Goal: Feedback & Contribution: Contribute content

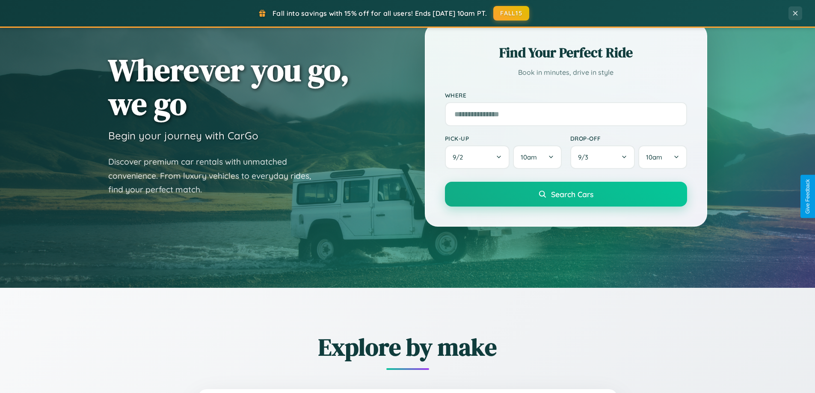
scroll to position [369, 0]
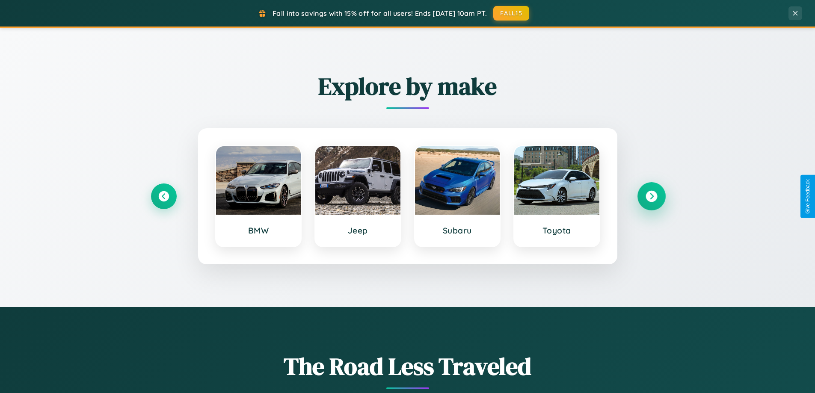
click at [651, 196] on icon at bounding box center [651, 197] width 12 height 12
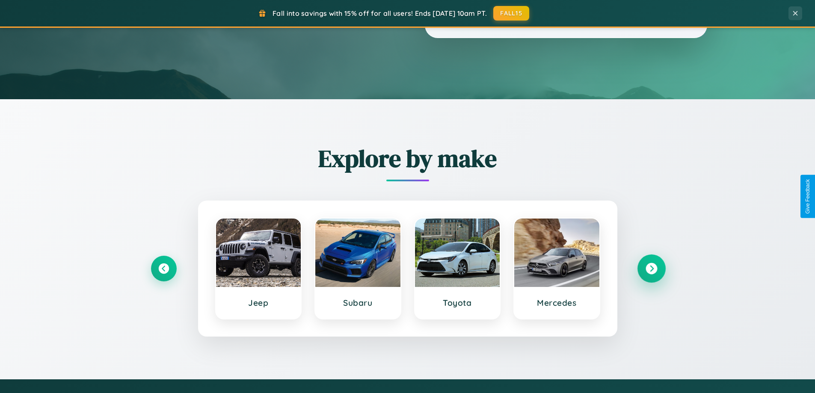
scroll to position [0, 0]
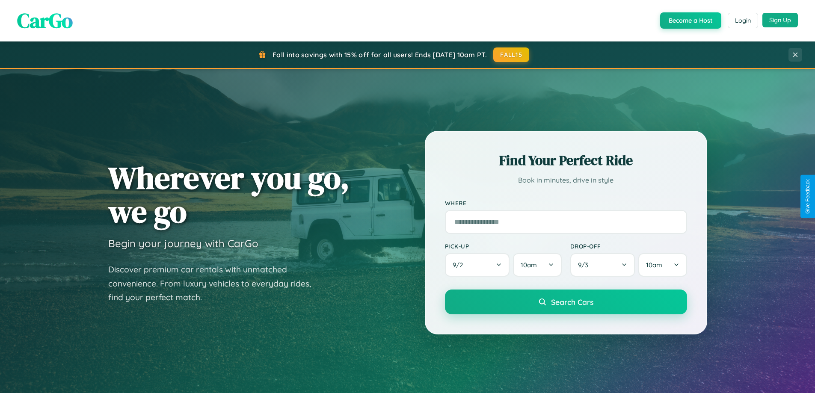
click at [780, 20] on button "Sign Up" at bounding box center [779, 20] width 35 height 15
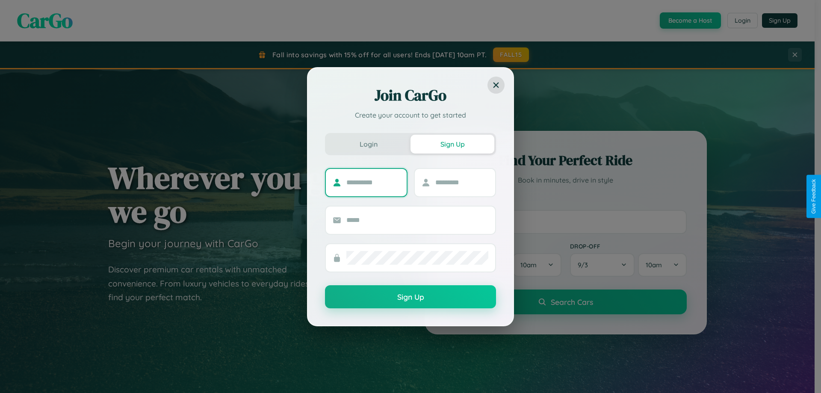
click at [373, 182] on input "text" at bounding box center [372, 183] width 53 height 14
type input "****"
click at [461, 182] on input "text" at bounding box center [461, 183] width 53 height 14
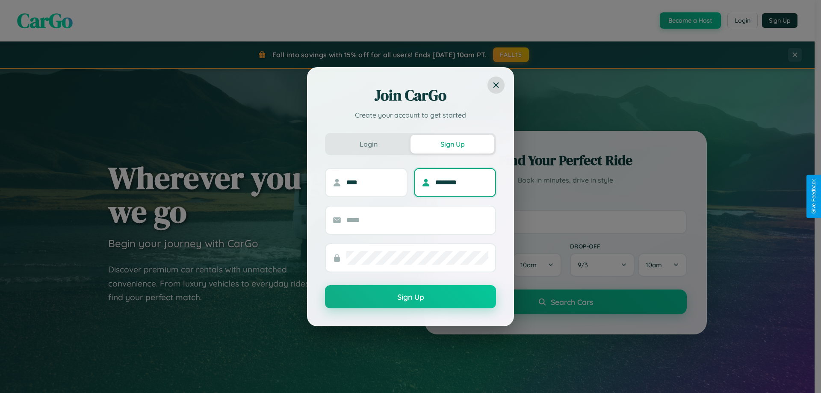
type input "********"
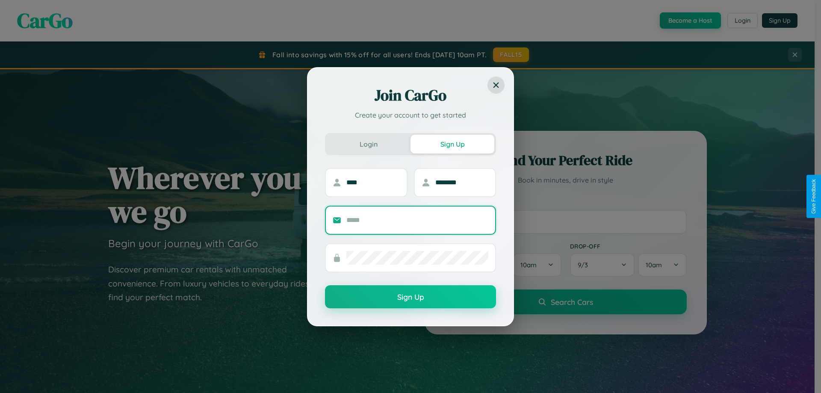
click at [417, 220] on input "text" at bounding box center [417, 220] width 142 height 14
type input "**********"
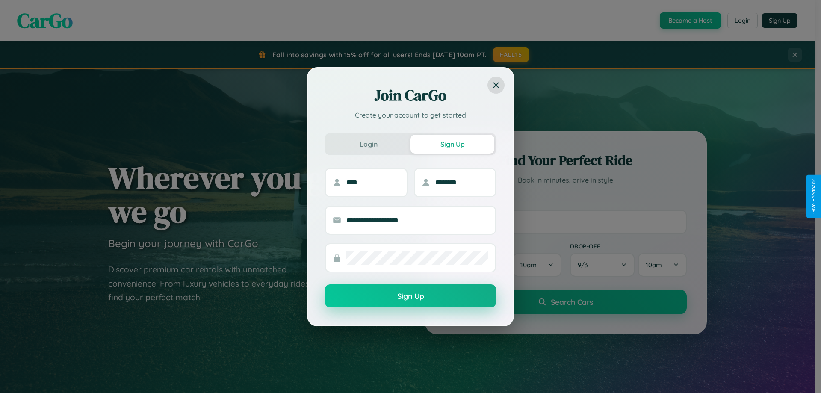
click at [411, 296] on button "Sign Up" at bounding box center [410, 295] width 171 height 23
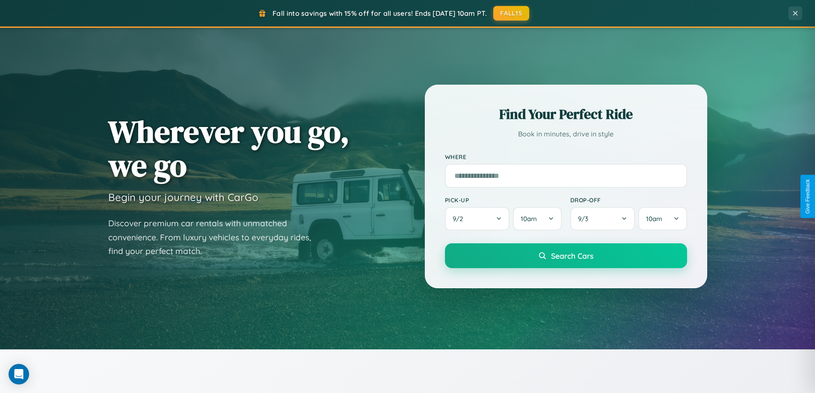
scroll to position [1645, 0]
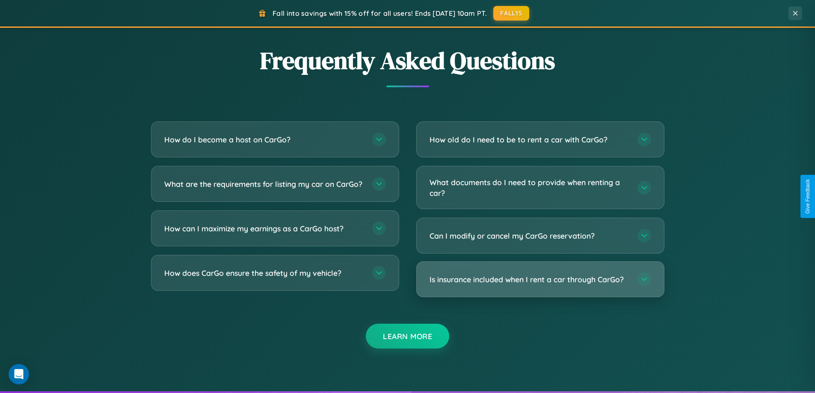
click at [540, 280] on h3 "Is insurance included when I rent a car through CarGo?" at bounding box center [528, 279] width 199 height 11
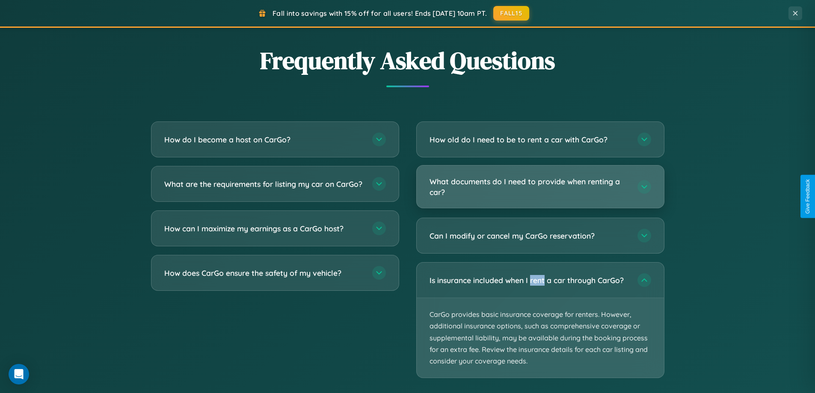
click at [540, 187] on h3 "What documents do I need to provide when renting a car?" at bounding box center [528, 186] width 199 height 21
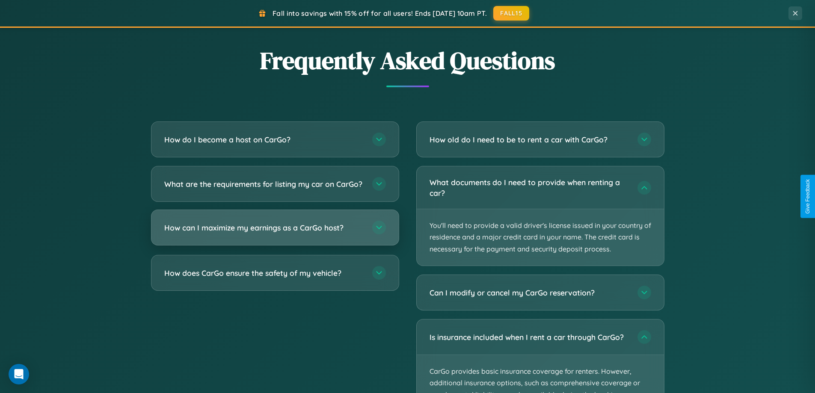
click at [275, 233] on h3 "How can I maximize my earnings as a CarGo host?" at bounding box center [263, 227] width 199 height 11
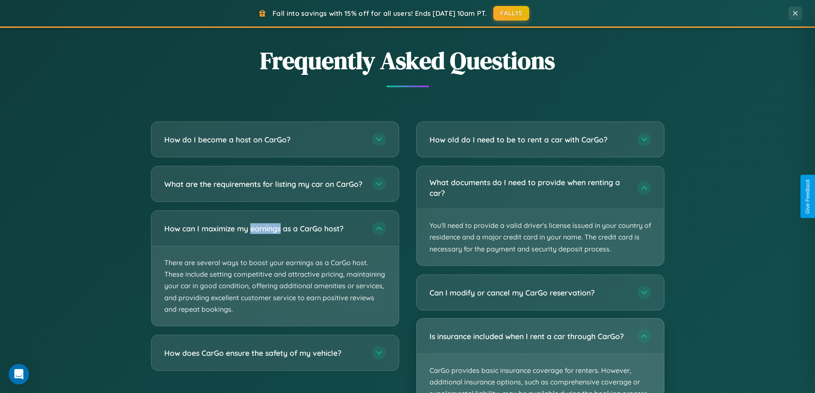
click at [540, 355] on p "CarGo provides basic insurance coverage for renters. However, additional insura…" at bounding box center [539, 394] width 247 height 80
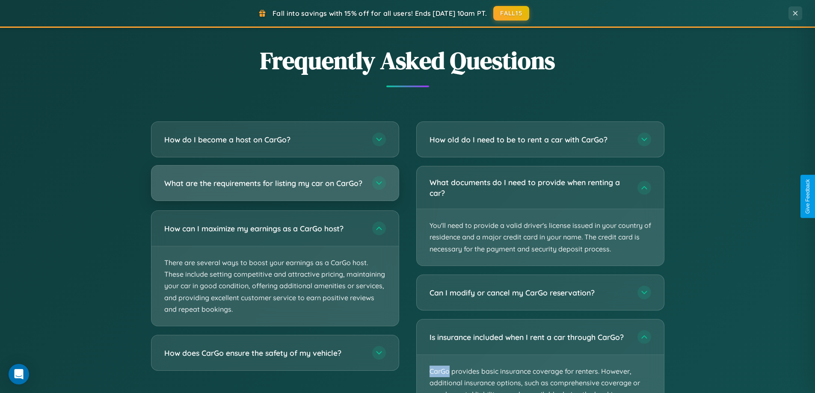
click at [275, 187] on h3 "What are the requirements for listing my car on CarGo?" at bounding box center [263, 183] width 199 height 11
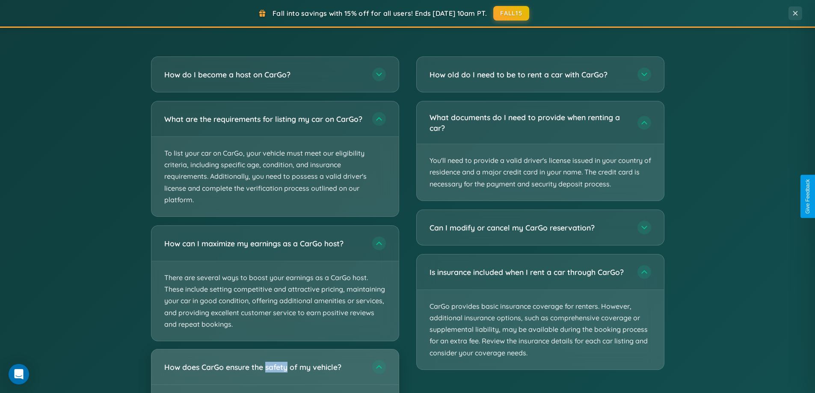
click at [275, 372] on h3 "How does CarGo ensure the safety of my vehicle?" at bounding box center [263, 367] width 199 height 11
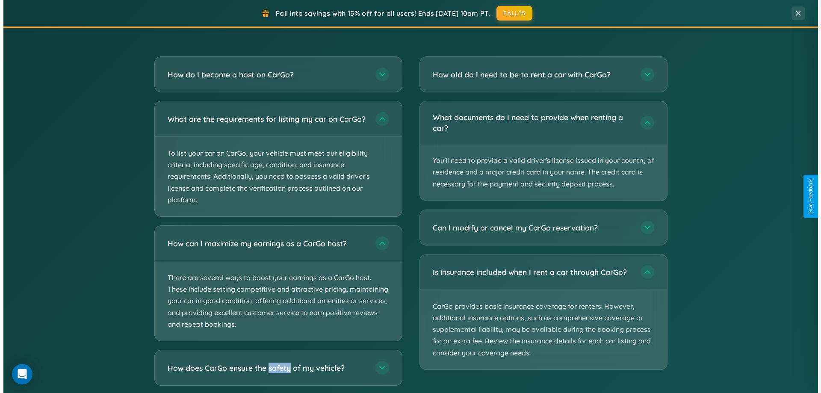
scroll to position [0, 0]
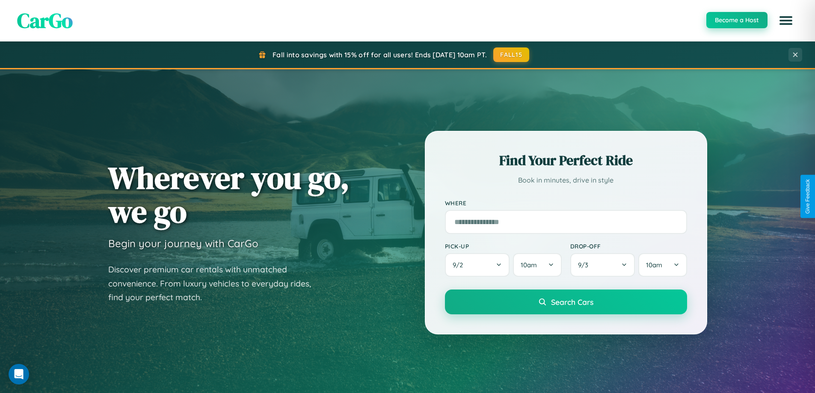
click at [736, 21] on button "Become a Host" at bounding box center [736, 20] width 61 height 16
